Goal: Task Accomplishment & Management: Manage account settings

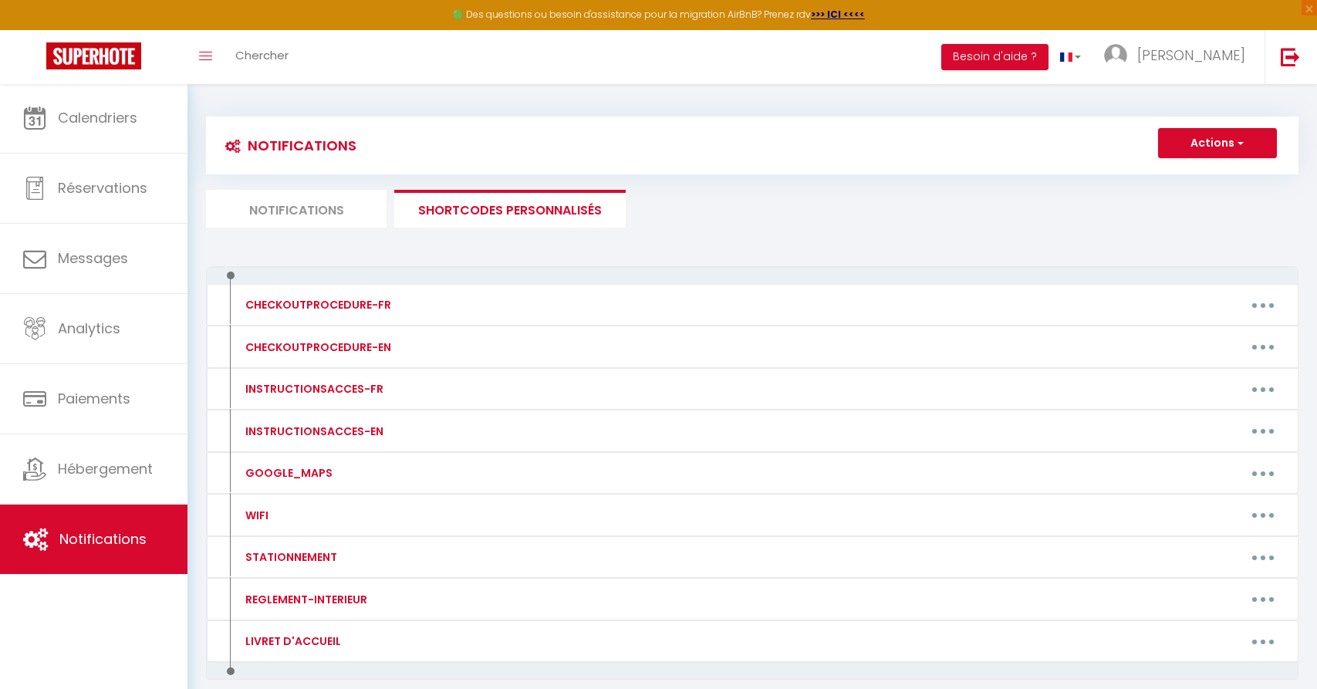
click at [269, 220] on li "Notifications" at bounding box center [296, 209] width 181 height 38
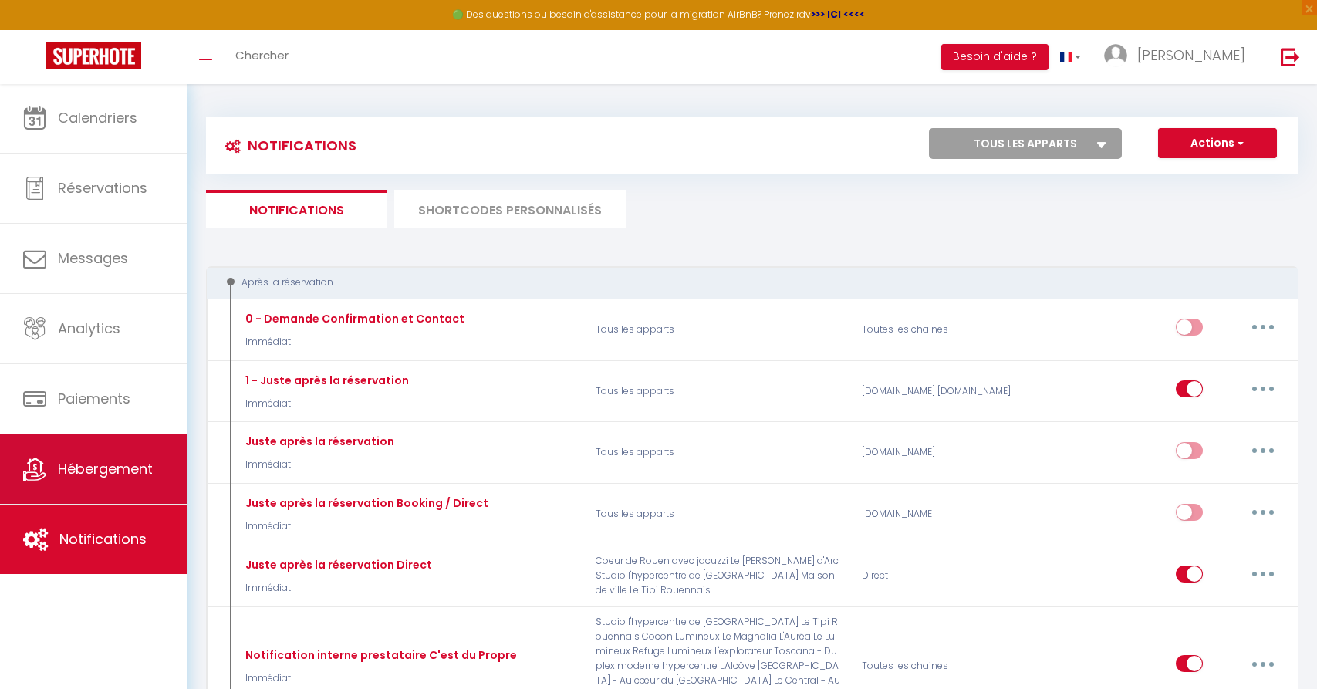
click at [90, 482] on link "Hébergement" at bounding box center [94, 468] width 188 height 69
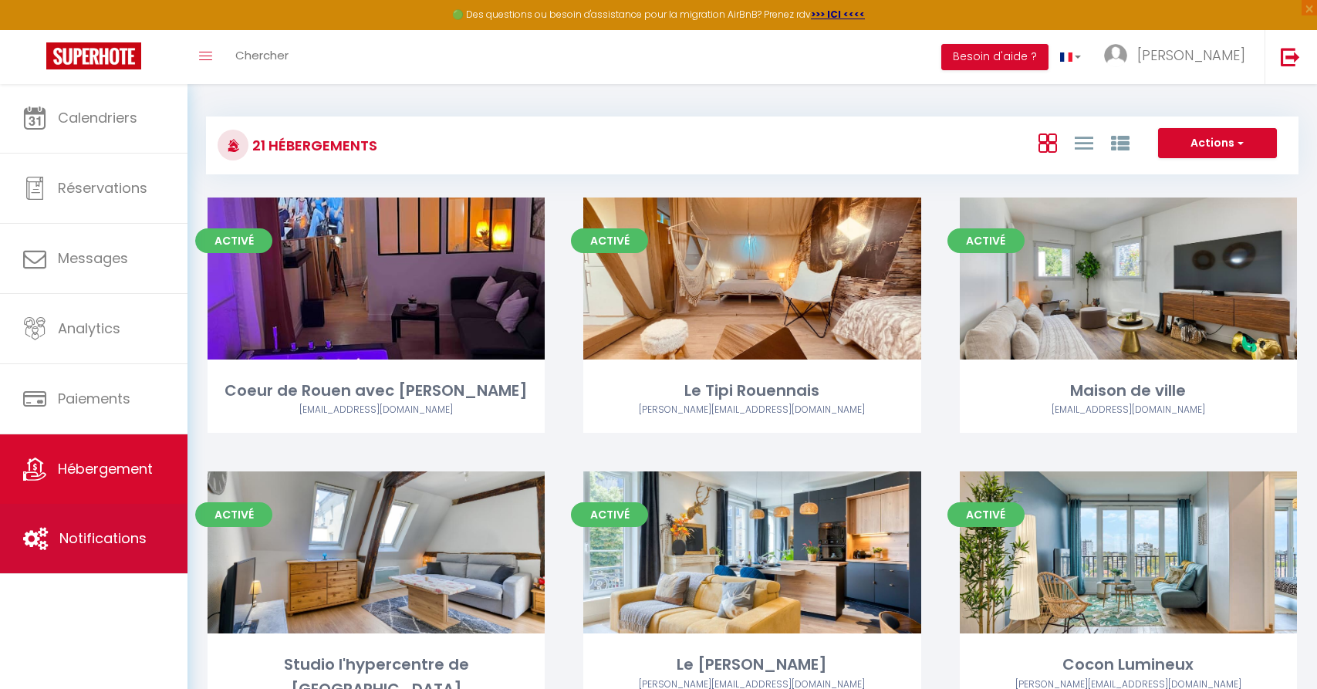
click at [120, 548] on link "Notifications" at bounding box center [94, 538] width 188 height 69
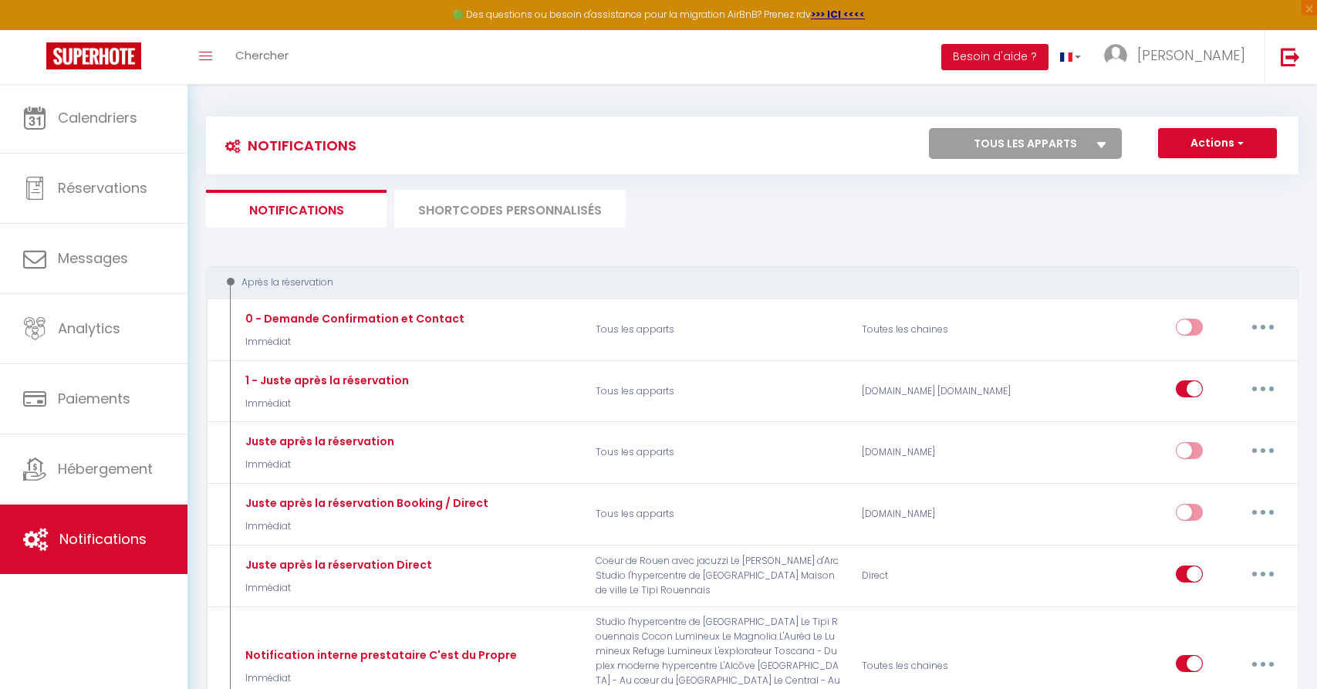
click at [539, 206] on li "SHORTCODES PERSONNALISÉS" at bounding box center [509, 209] width 231 height 38
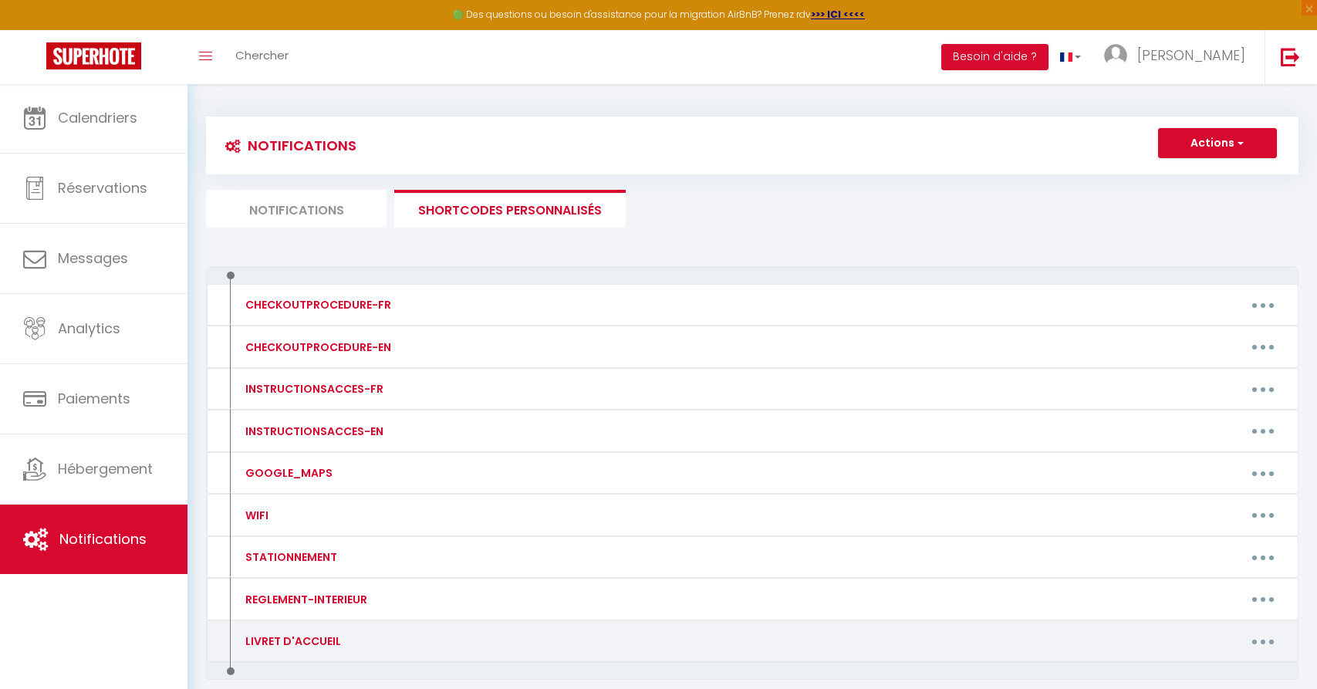
click at [1255, 631] on button "button" at bounding box center [1263, 641] width 43 height 25
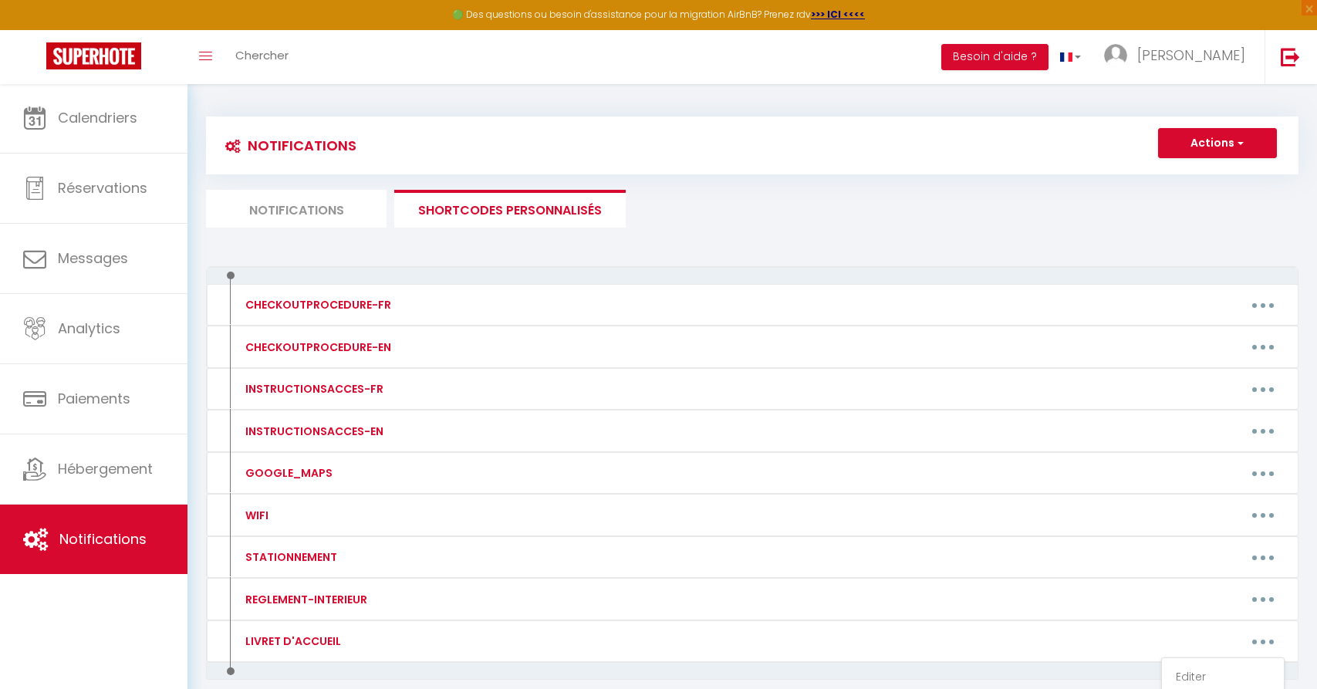
click at [1216, 670] on link "Editer" at bounding box center [1223, 677] width 114 height 26
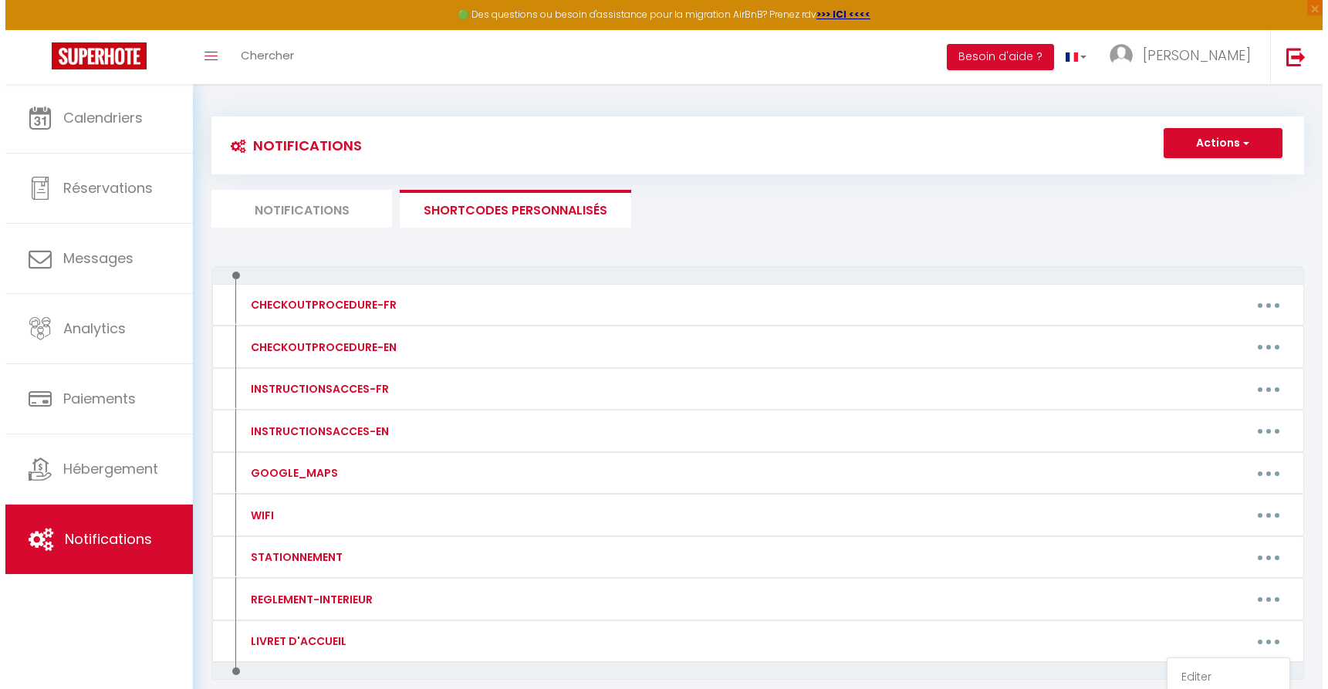
type input "LIVRET D'ACCUEIL"
type textarea "."
type textarea "Retrouvez le livret d’accueil contenant toutes les informations nécessaires à v…"
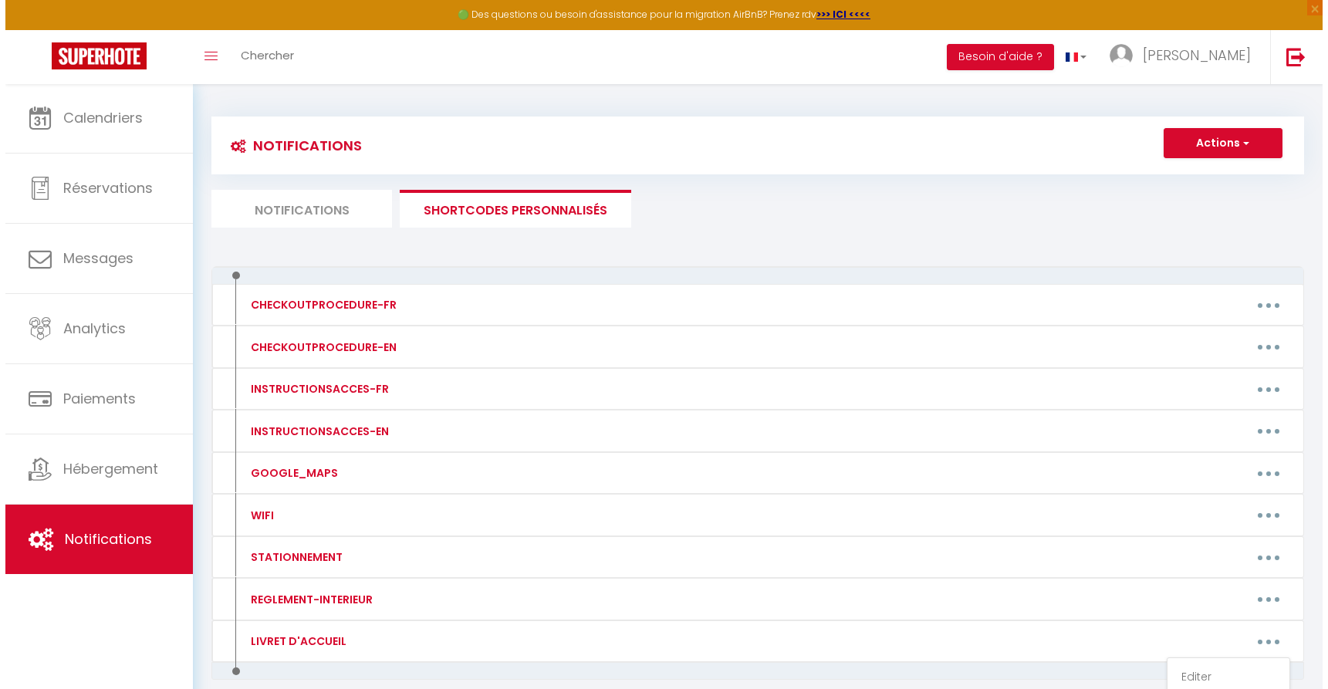
type textarea "Retrouvez le livret d’accueil contenant toutes les informations nécessaires à v…"
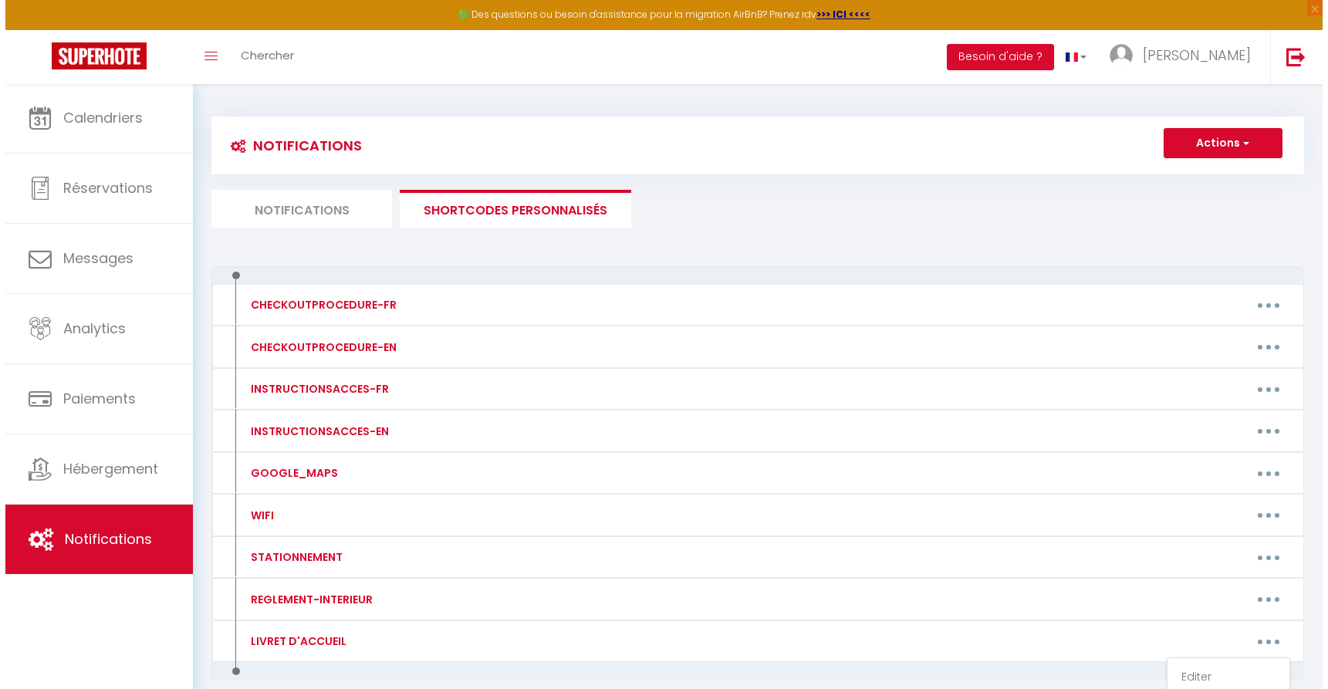
type textarea "Retrouvez le livret d’accueil contenant toutes les informations nécessaires à v…"
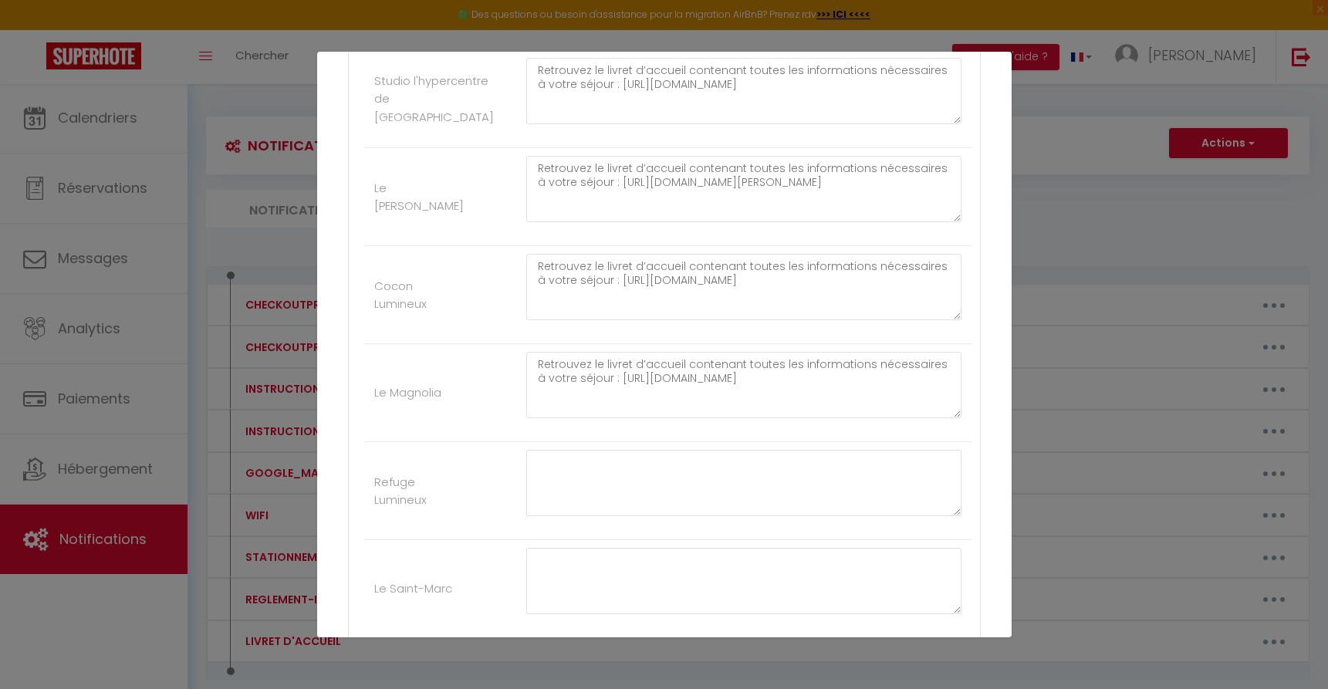
scroll to position [725, 0]
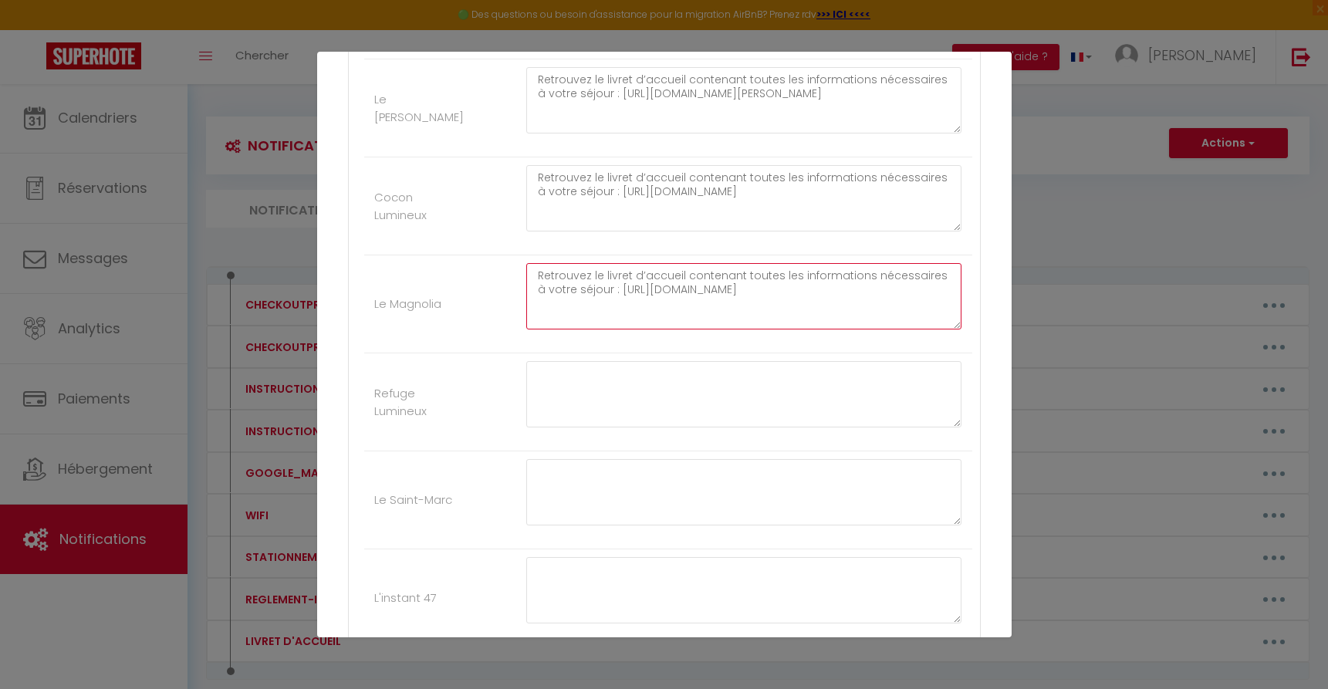
click at [663, 294] on textarea "Retrouvez le livret d’accueil contenant toutes les informations nécessaires à v…" at bounding box center [744, 296] width 436 height 66
click at [670, 278] on textarea "Retrouvez le livret d’accueil contenant toutes les informations nécessaires à v…" at bounding box center [744, 296] width 436 height 66
click at [671, 278] on textarea "Retrouvez le livret d’accueil contenant toutes les informations nécessaires à v…" at bounding box center [744, 296] width 436 height 66
click at [673, 278] on textarea "Retrouvez le livret d’accueil contenant toutes les informations nécessaires à v…" at bounding box center [744, 296] width 436 height 66
click at [672, 279] on textarea "Retrouvez le livret d’accueil contenant toutes les informations nécessaires à v…" at bounding box center [744, 296] width 436 height 66
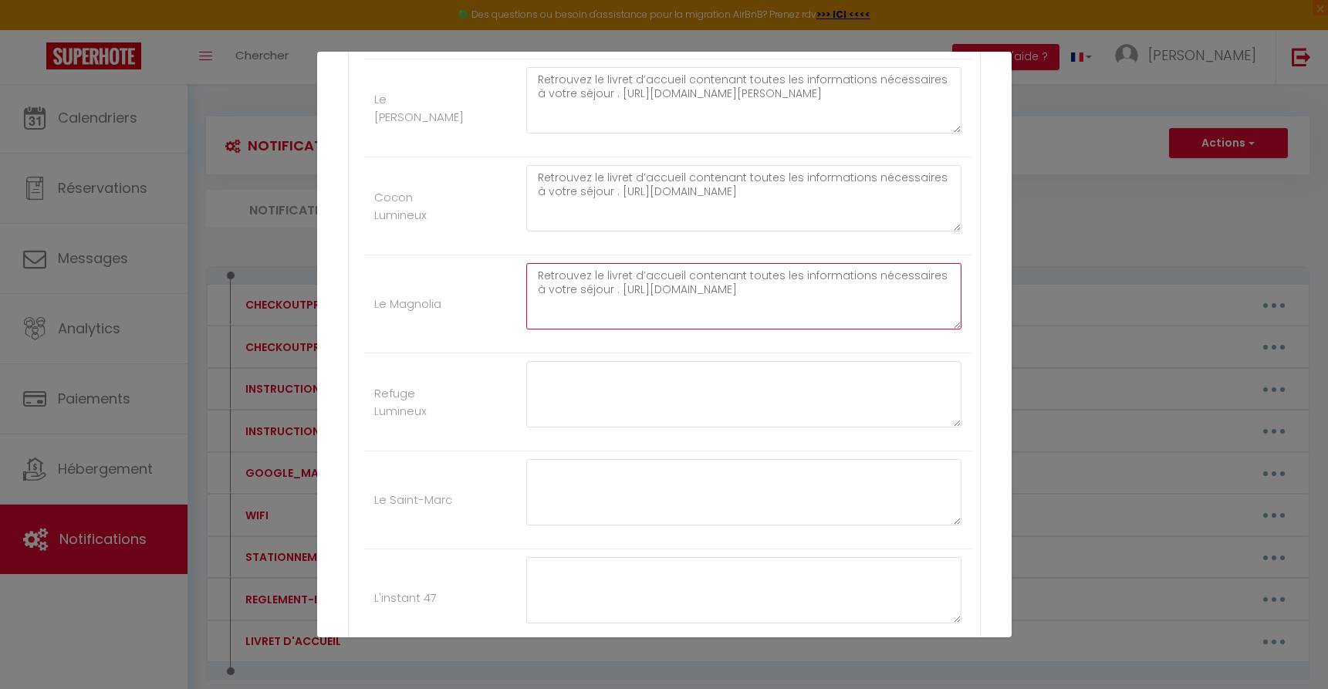
click at [672, 280] on textarea "Retrouvez le livret d’accueil contenant toutes les informations nécessaires à v…" at bounding box center [744, 296] width 436 height 66
click at [667, 281] on textarea "Retrouvez le livret d’accueil contenant toutes les informations nécessaires à v…" at bounding box center [744, 296] width 436 height 66
drag, startPoint x: 529, startPoint y: 277, endPoint x: 929, endPoint y: 296, distance: 400.2
click at [929, 296] on textarea "Retrouvez le livret d’accueil contenant toutes les informations nécessaires à v…" at bounding box center [744, 296] width 436 height 66
drag, startPoint x: 838, startPoint y: 279, endPoint x: 752, endPoint y: 419, distance: 164.9
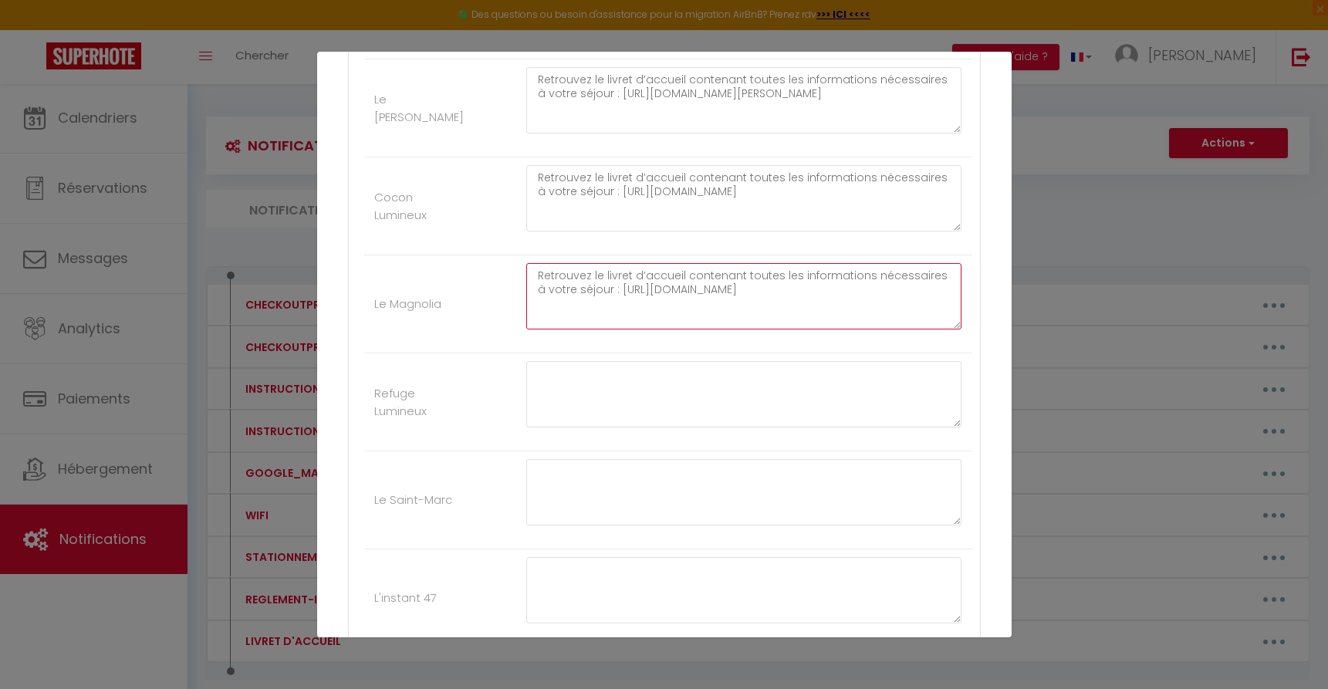
click at [754, 419] on ul "Autres Coeur de [GEOGRAPHIC_DATA] avec jacuzzi Retrouvez le livret d’accueil co…" at bounding box center [665, 687] width 616 height 2075
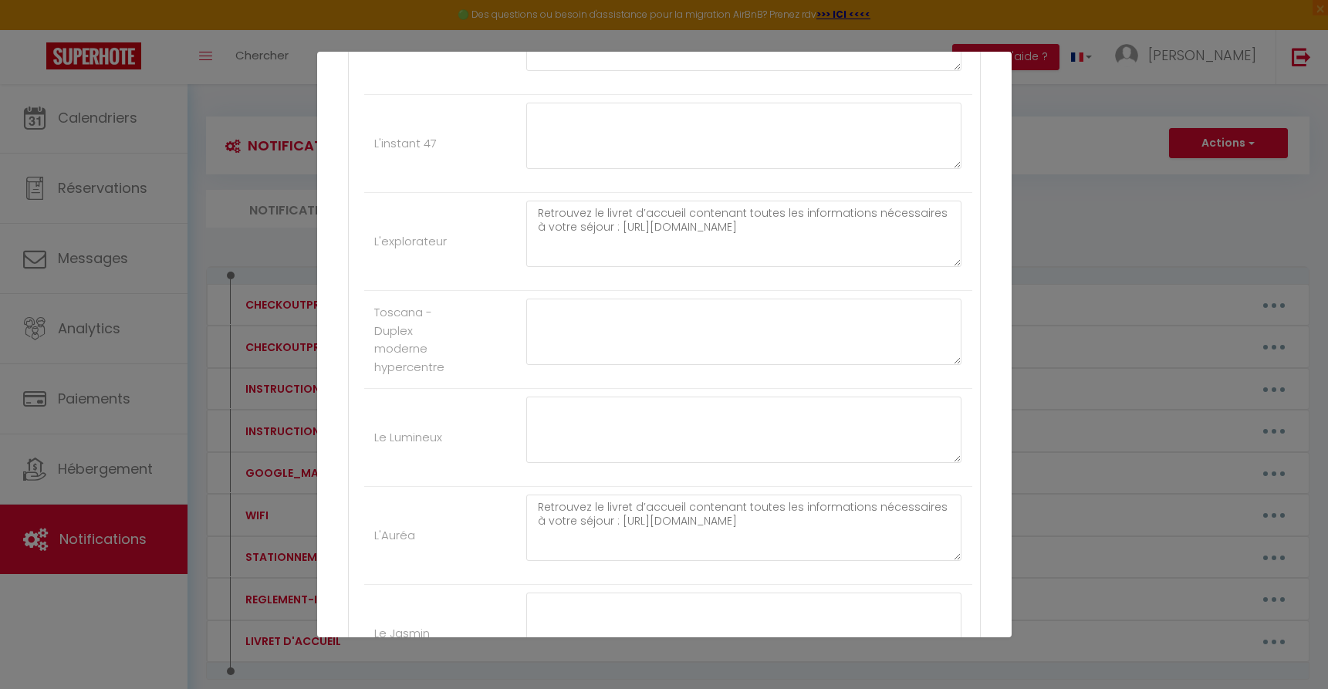
scroll to position [1779, 0]
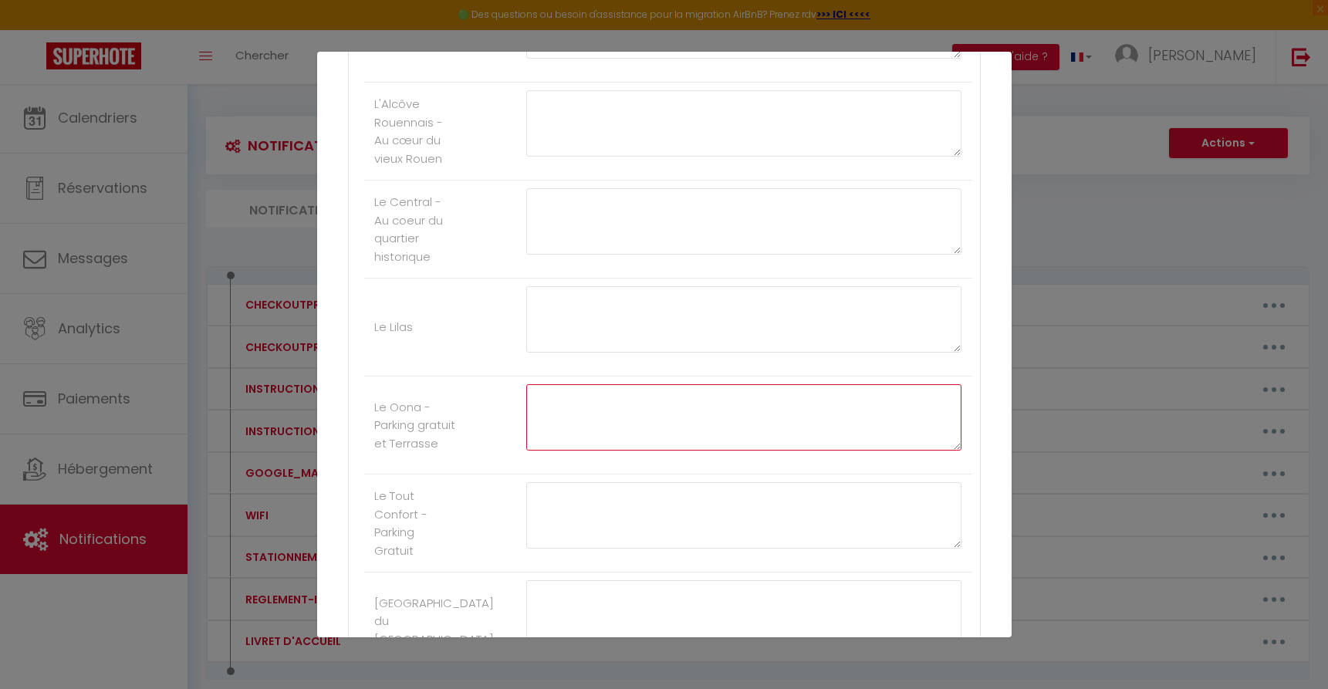
click at [564, 413] on textarea at bounding box center [744, 417] width 436 height 66
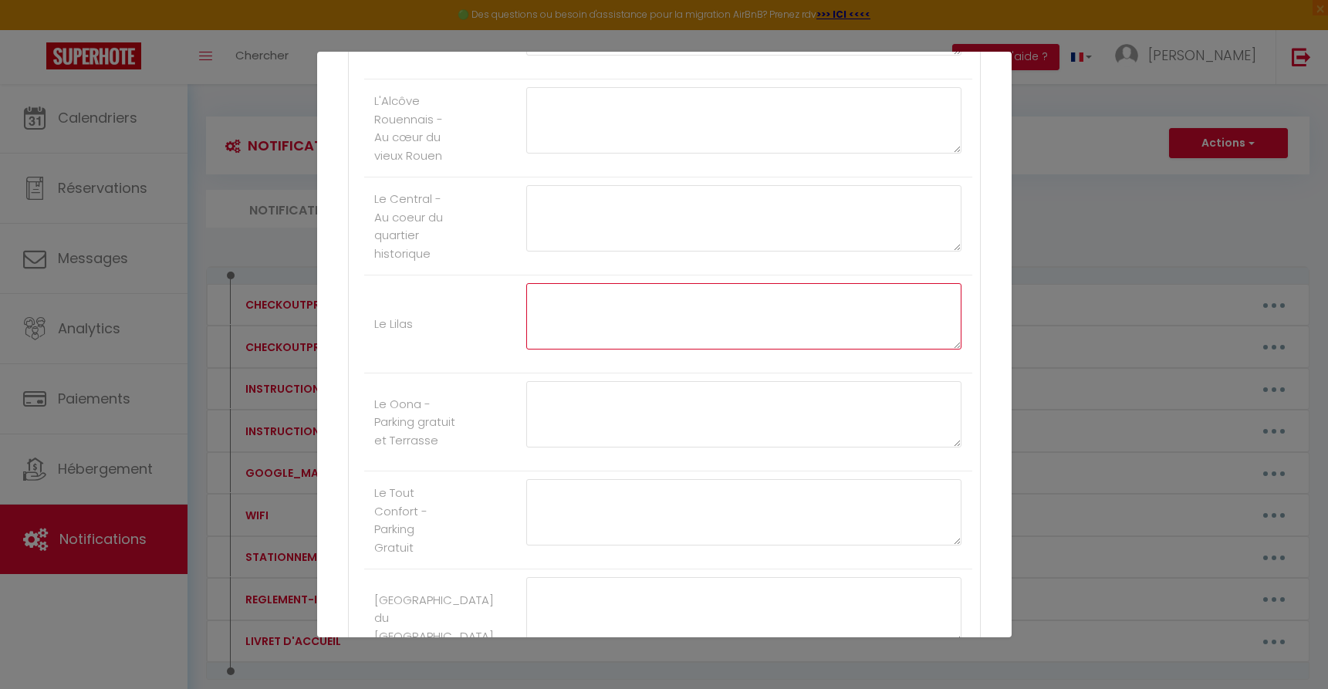
click at [549, 295] on textarea at bounding box center [744, 316] width 436 height 66
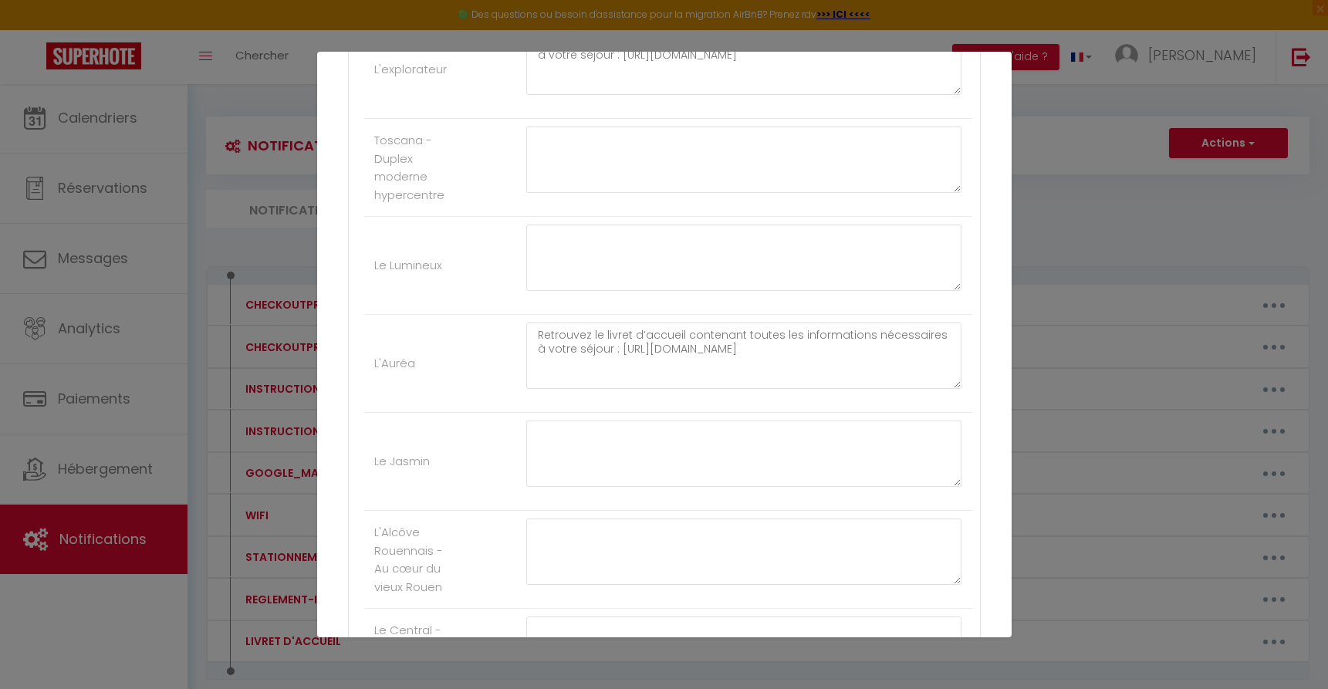
scroll to position [898, 0]
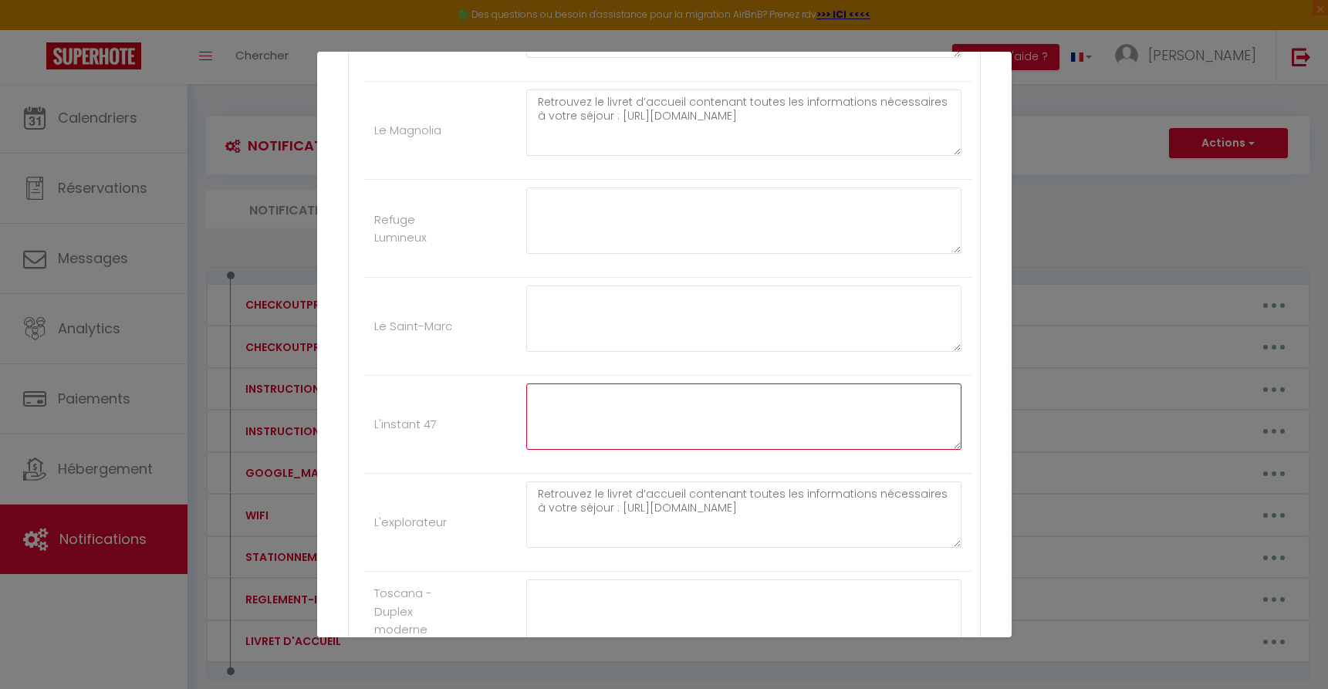
click at [661, 421] on textarea at bounding box center [744, 417] width 436 height 66
paste textarea "Retrouvez le livret d’accueil contenant toutes les informations nécessaires à v…"
drag, startPoint x: 606, startPoint y: 406, endPoint x: 877, endPoint y: 410, distance: 270.9
click at [877, 410] on textarea "Retrouvez le livret d’accueil contenant toutes les informations nécessaires à v…" at bounding box center [744, 417] width 436 height 66
paste textarea "[URL][DOMAIN_NAME]"
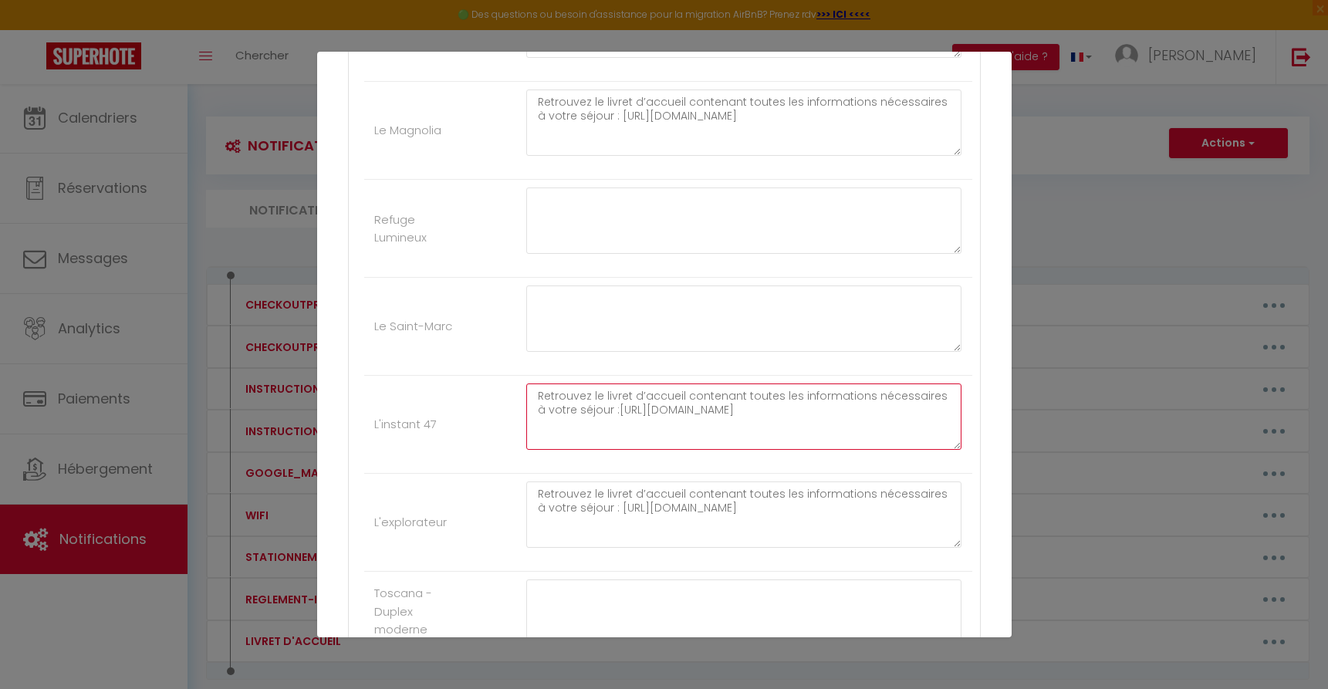
click at [604, 410] on textarea "Retrouvez le livret d’accueil contenant toutes les informations nécessaires à v…" at bounding box center [744, 417] width 436 height 66
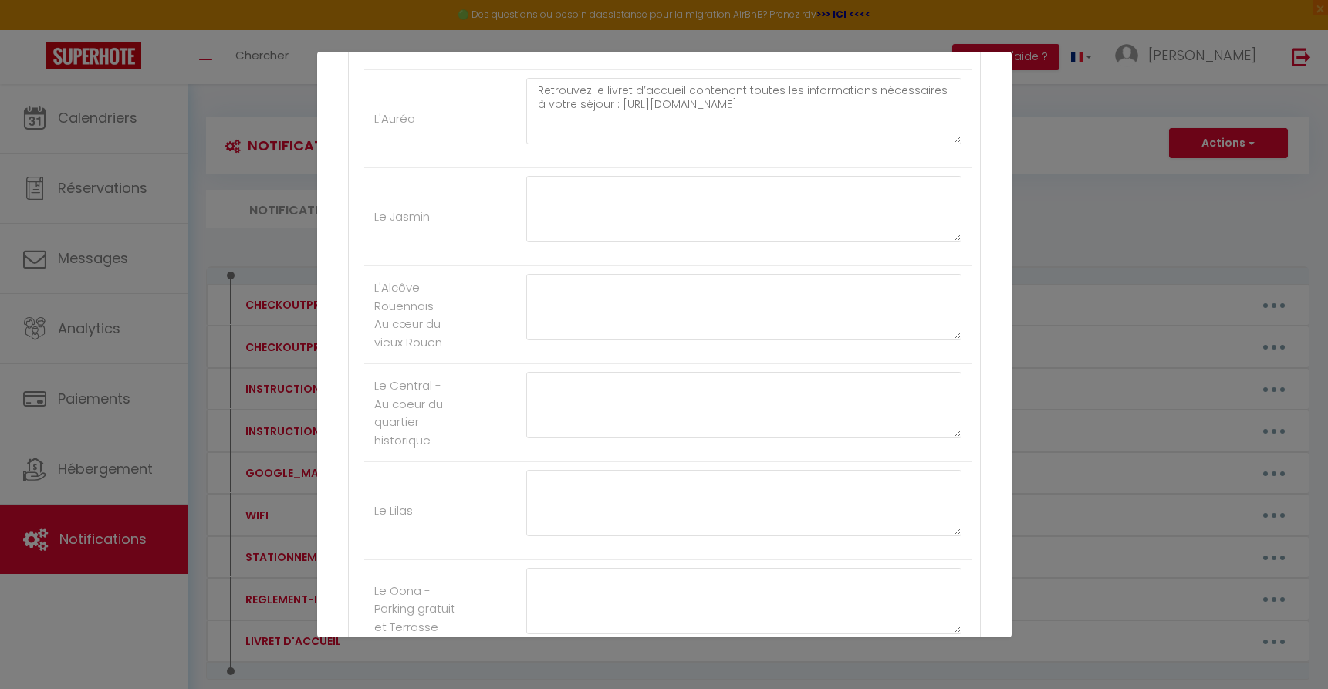
scroll to position [1322, 0]
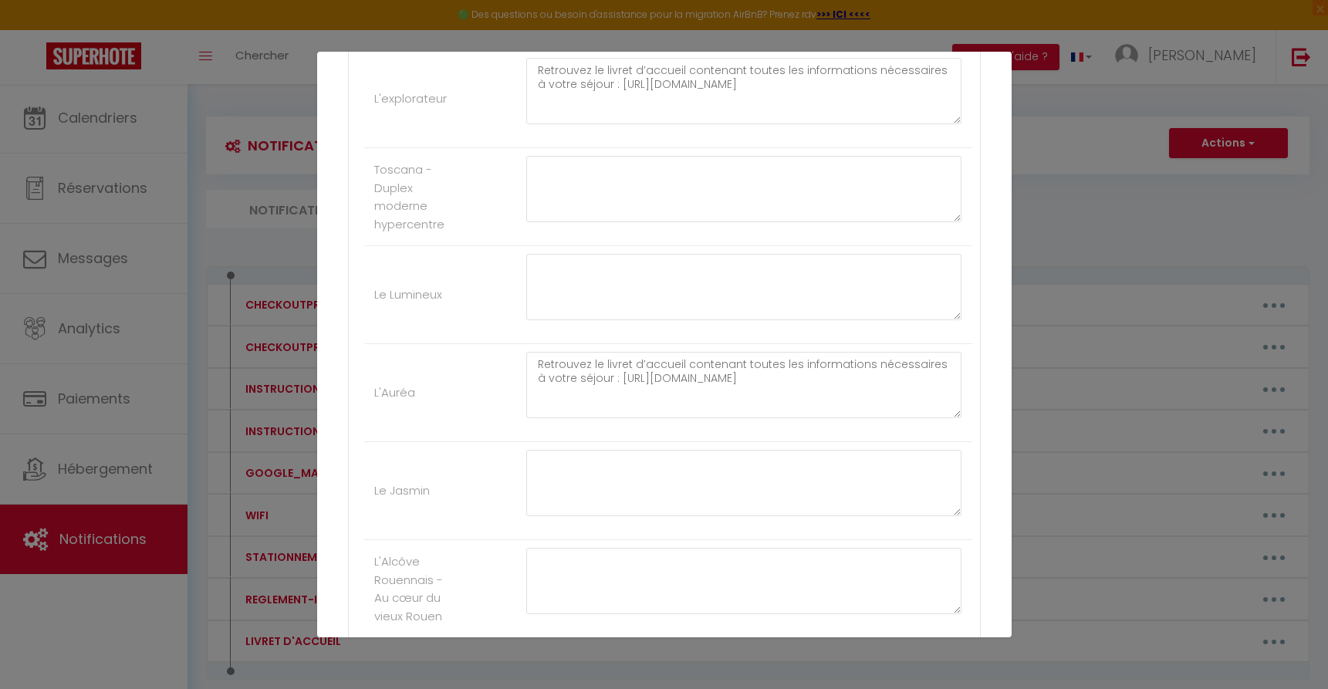
type textarea "Retrouvez le livret d’accueil contenant toutes les informations nécessaires à v…"
click at [628, 367] on textarea "Retrouvez le livret d’accueil contenant toutes les informations nécessaires à v…" at bounding box center [744, 385] width 436 height 66
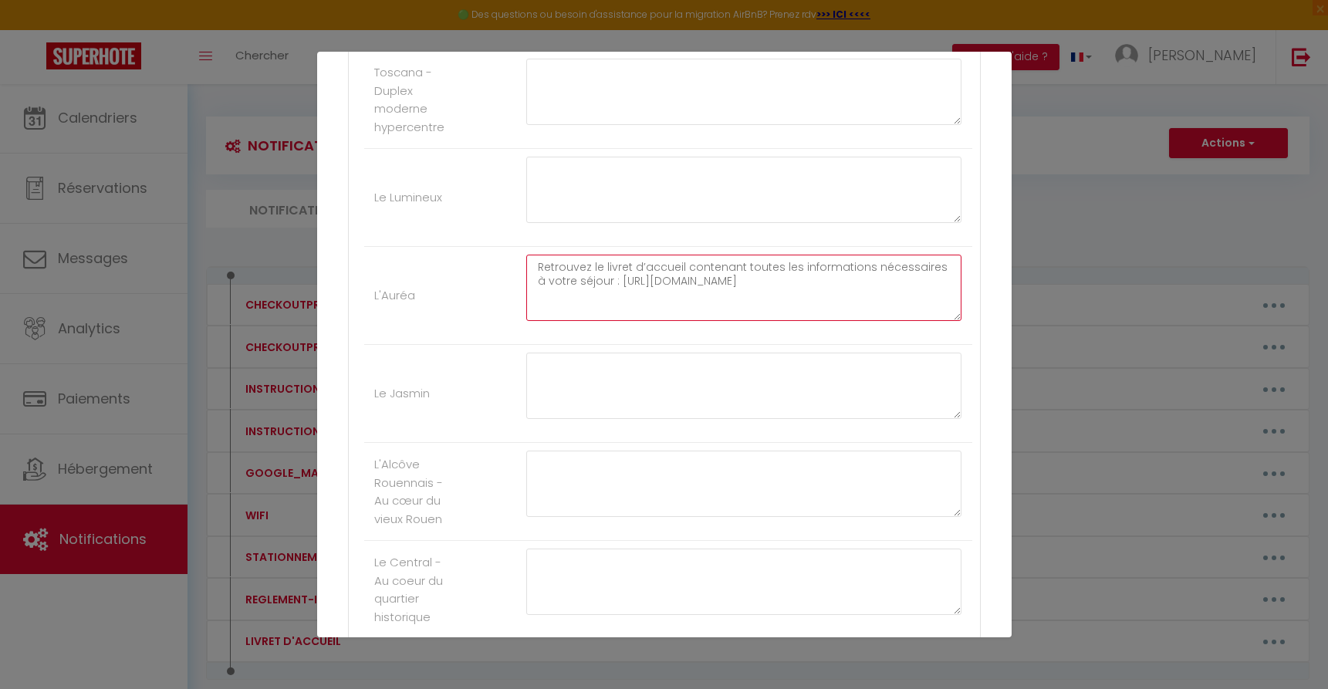
scroll to position [1940, 0]
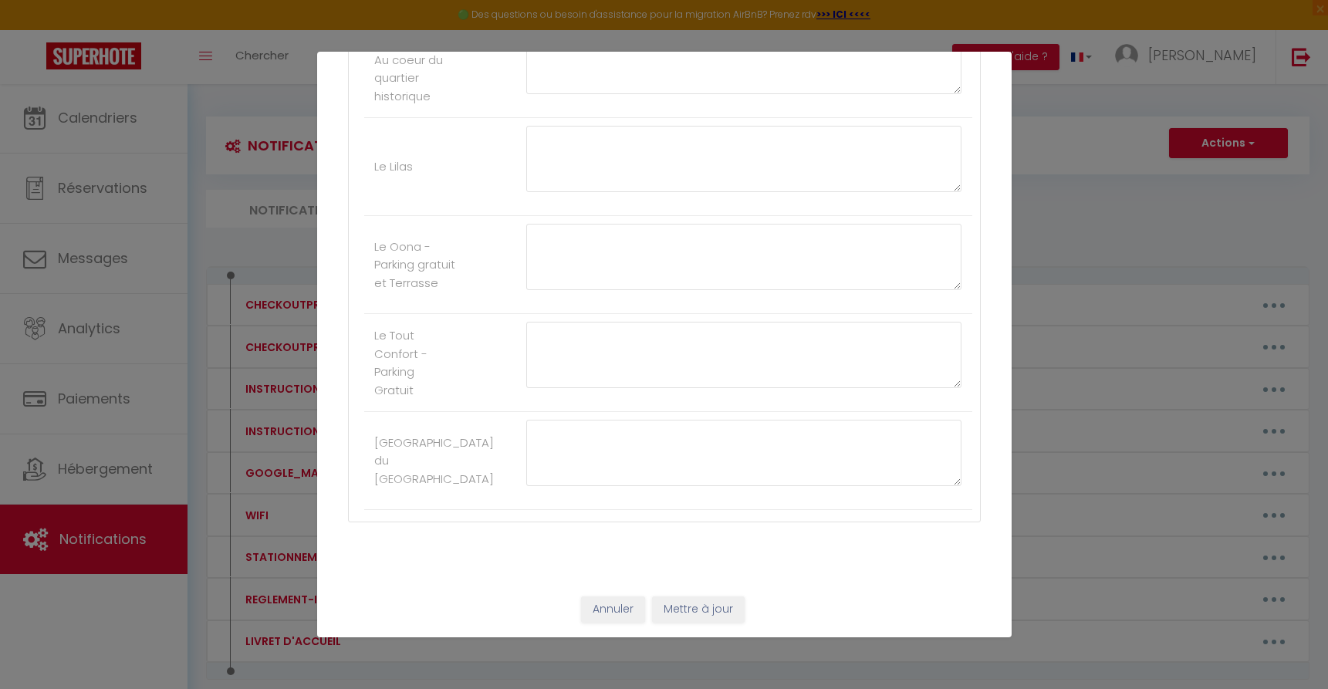
click at [709, 615] on button "Mettre à jour" at bounding box center [698, 609] width 93 height 26
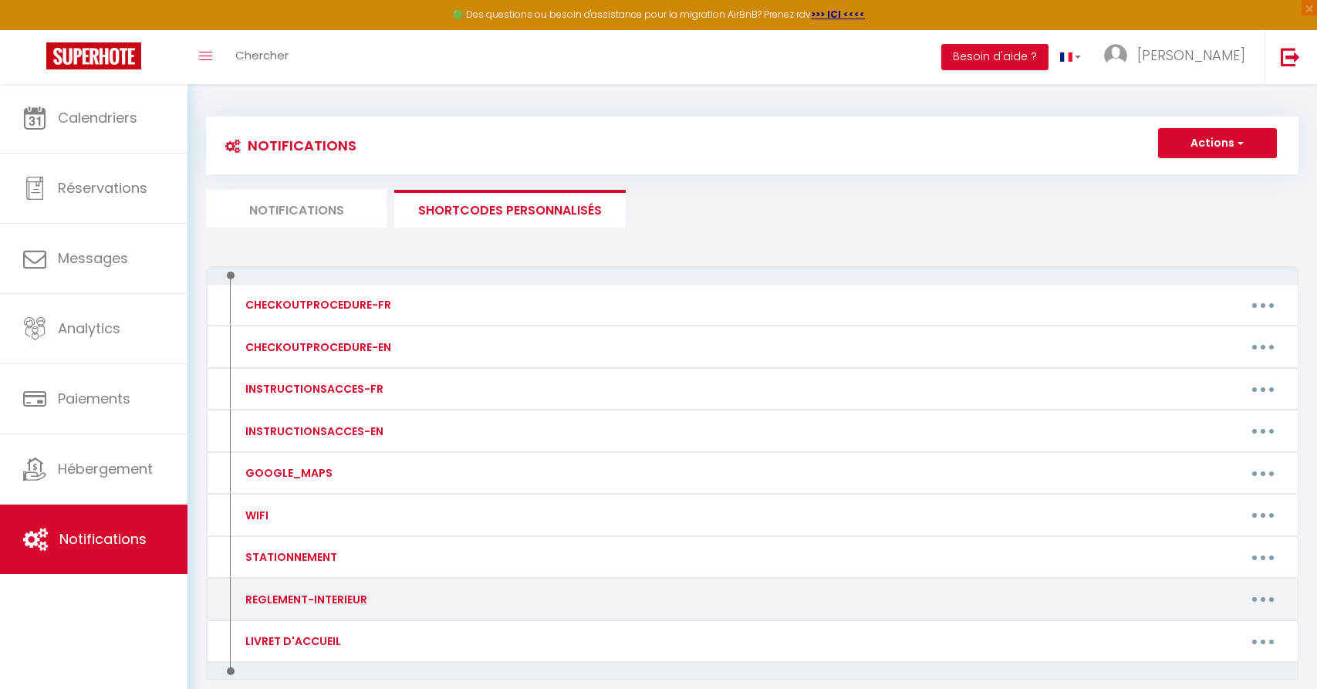
click at [1271, 596] on button "button" at bounding box center [1263, 599] width 43 height 25
click at [1203, 627] on link "Editer" at bounding box center [1223, 634] width 114 height 26
type input "REGLEMENT-INTERIEUR"
type textarea "Règlement intérieur"
type textarea "***Règlement intérieur*** - Interdit de fumer dans le logement - Festivités int…"
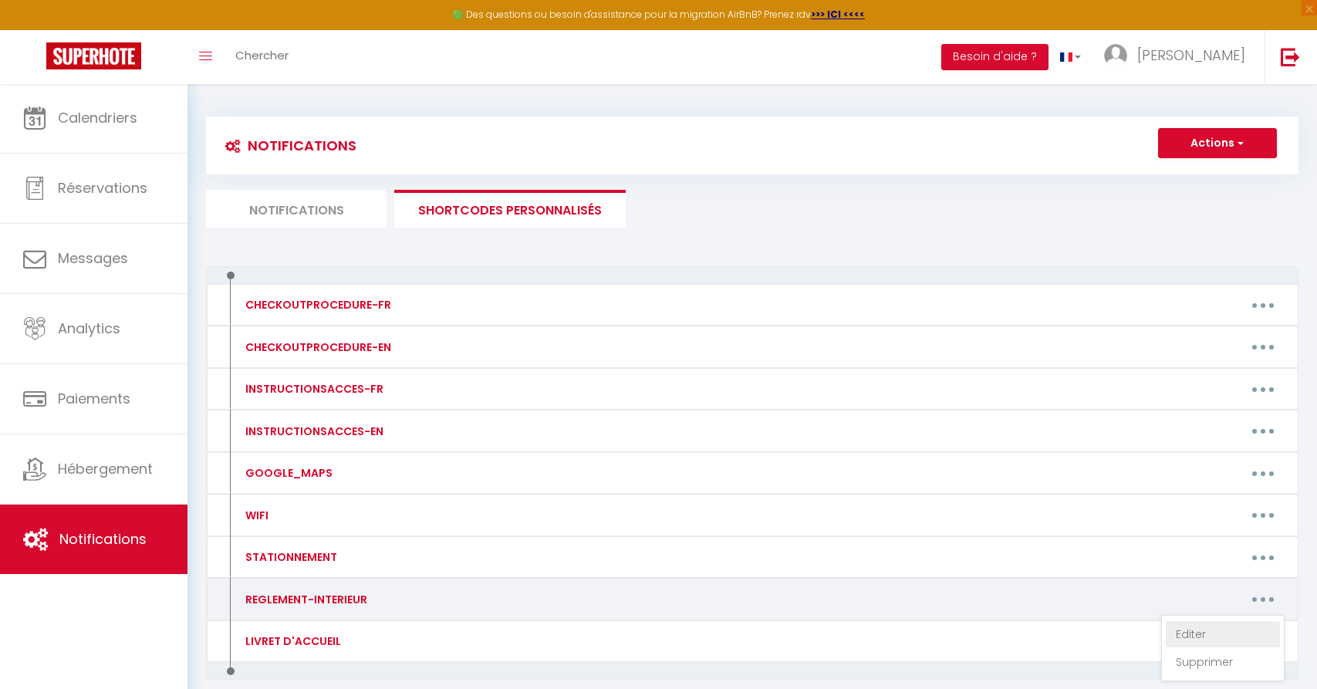
type textarea "***Règlement intérieur*** - Interdit de fumer dans le logement - Festivités int…"
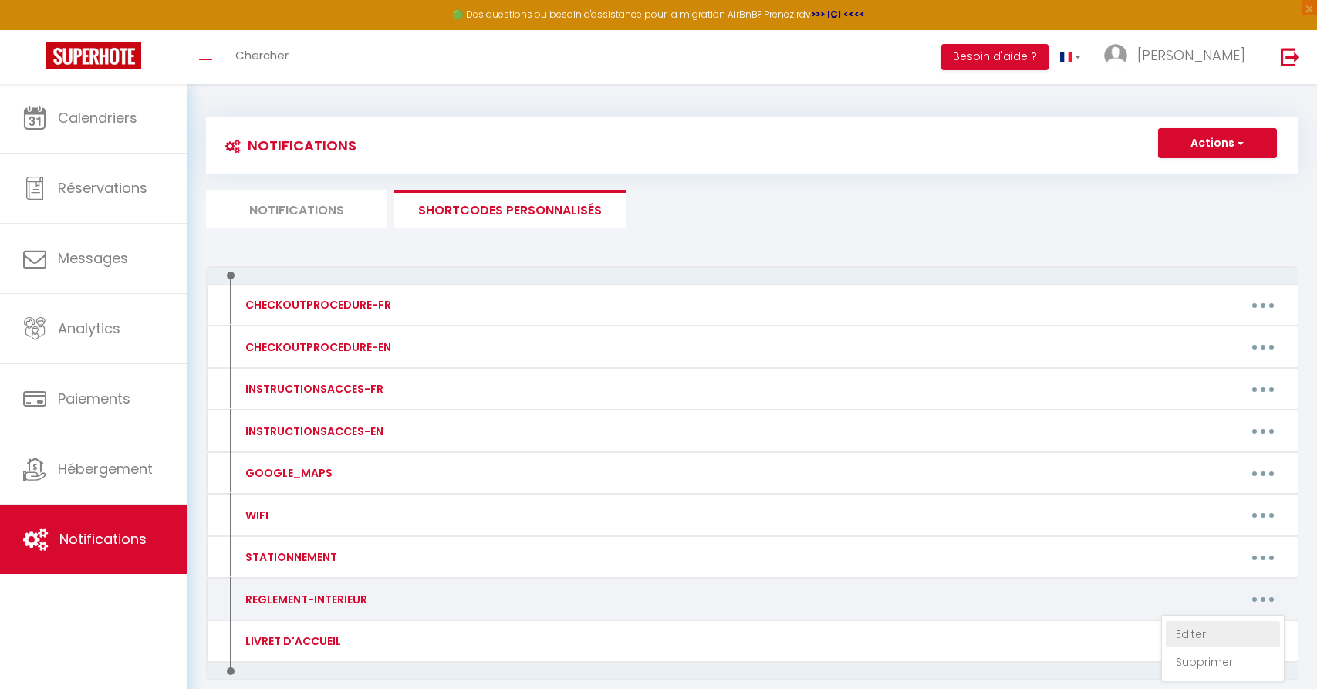
type textarea "***Règlement intérieur*** - Interdit de fumer dans le logement - Festivités int…"
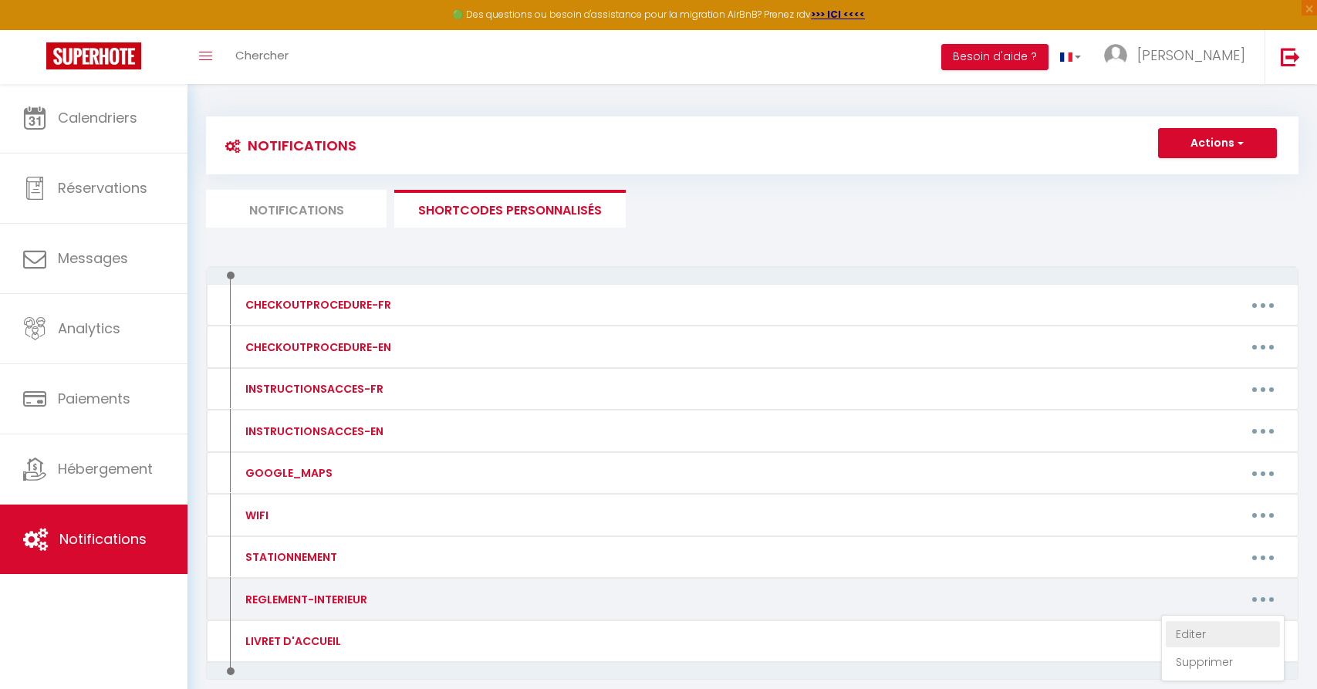
type textarea "***Règlement intérieur*** - Interdit de fumer dans le logement - Festivités int…"
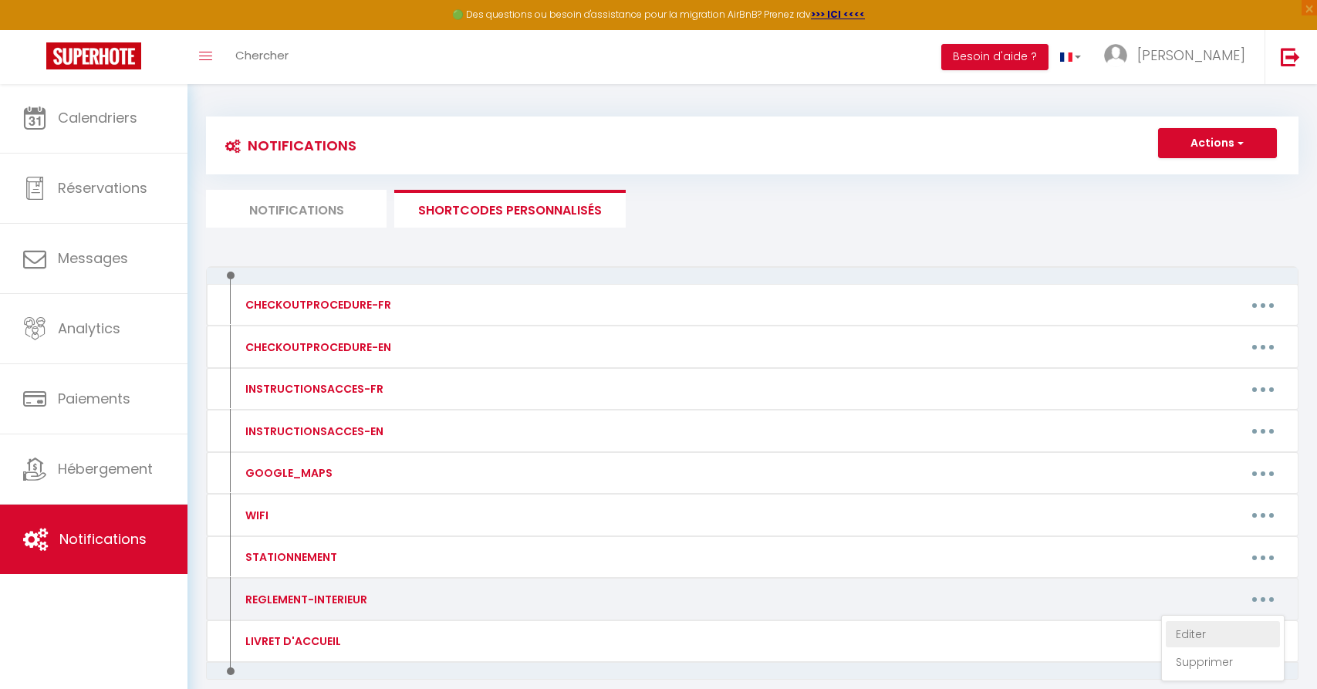
type textarea "***Règlement intérieur*** - Interdit de fumer dans le logement - Festivités int…"
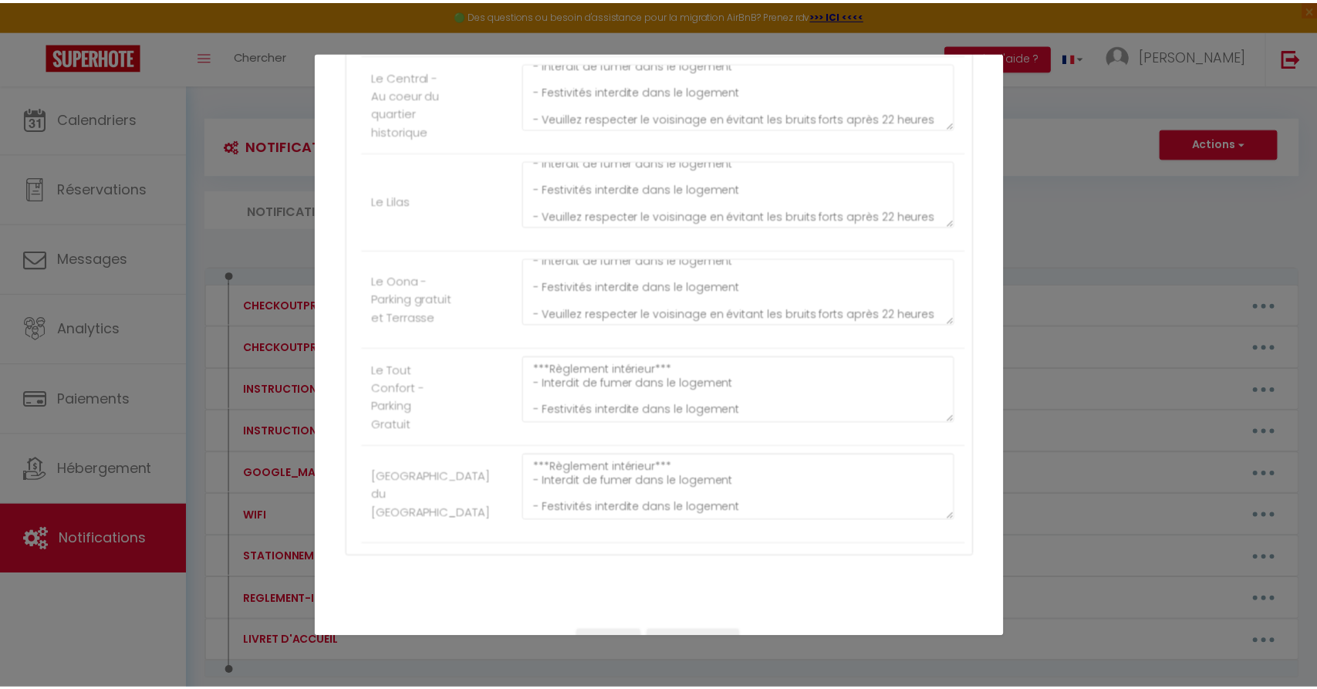
scroll to position [25, 0]
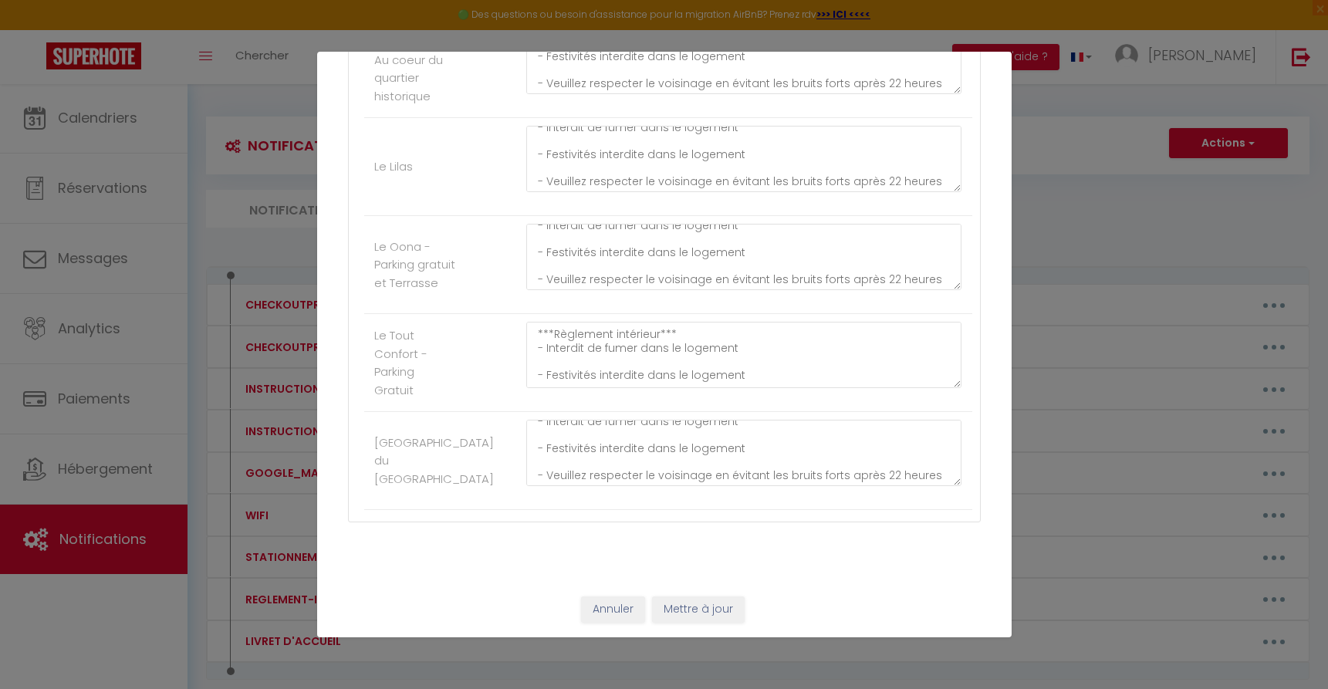
click at [707, 612] on button "Mettre à jour" at bounding box center [698, 609] width 93 height 26
